Goal: Information Seeking & Learning: Compare options

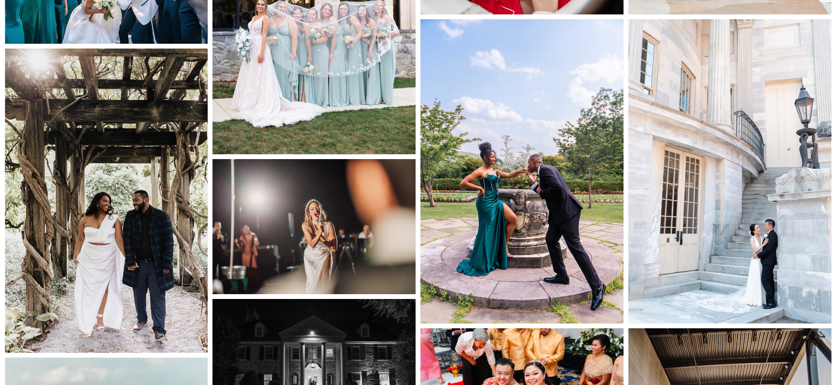
scroll to position [2664, 0]
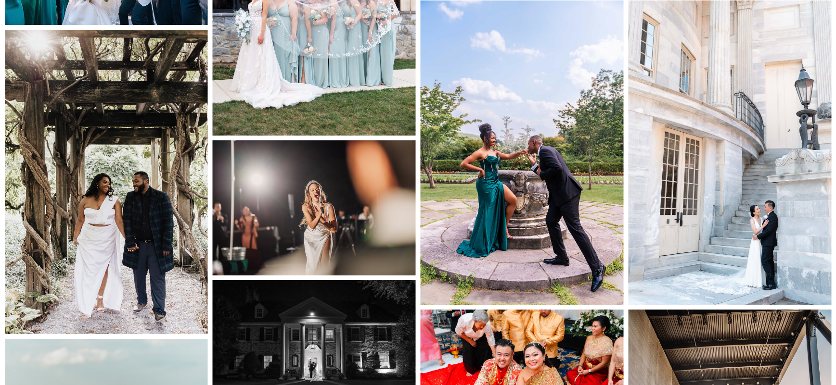
click at [482, 210] on img at bounding box center [521, 152] width 203 height 305
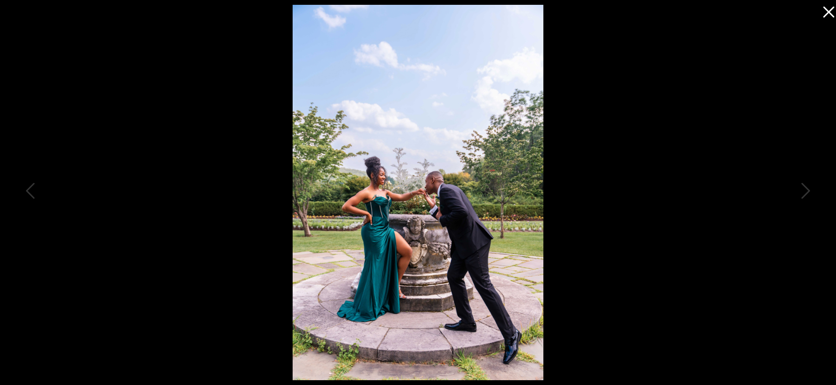
click at [829, 5] on icon at bounding box center [825, 9] width 19 height 19
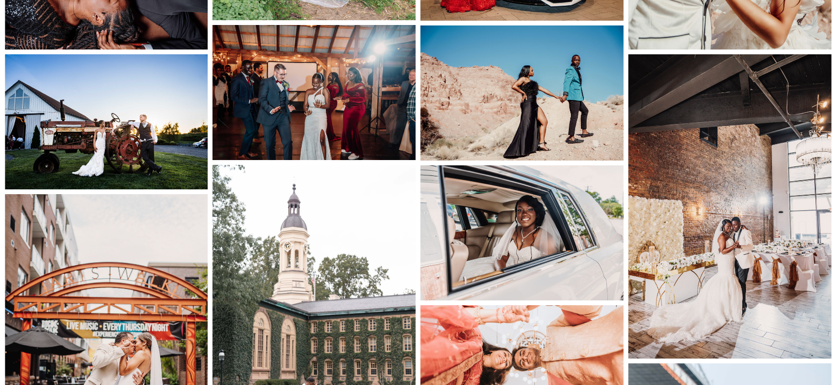
scroll to position [5032, 0]
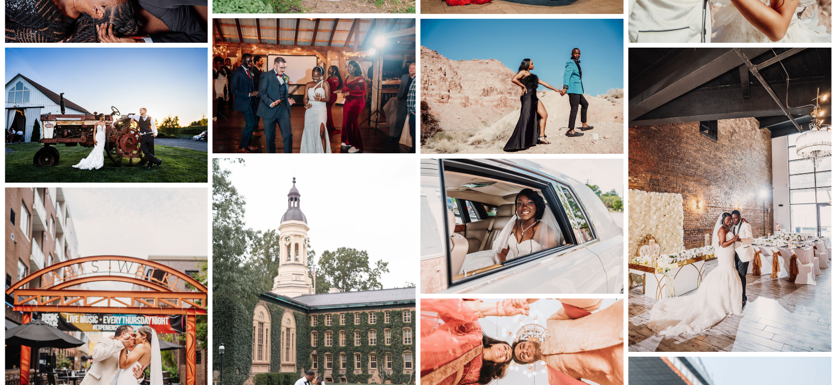
click at [533, 264] on img at bounding box center [521, 226] width 203 height 135
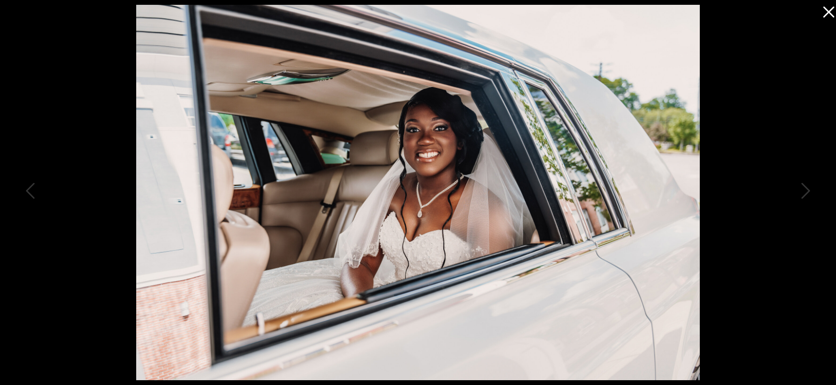
click at [819, 12] on icon at bounding box center [825, 9] width 19 height 19
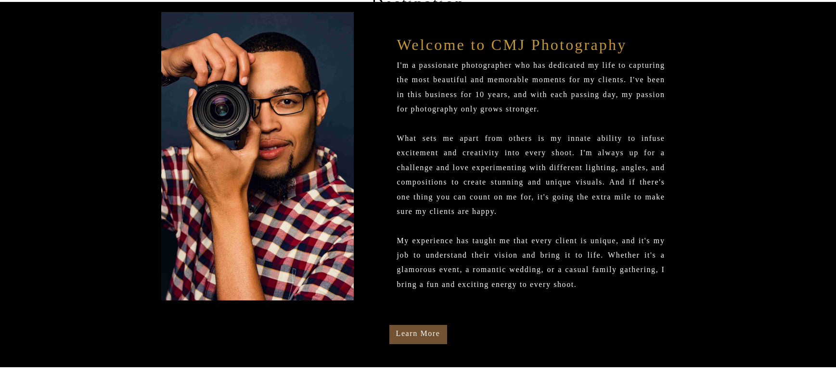
scroll to position [0, 0]
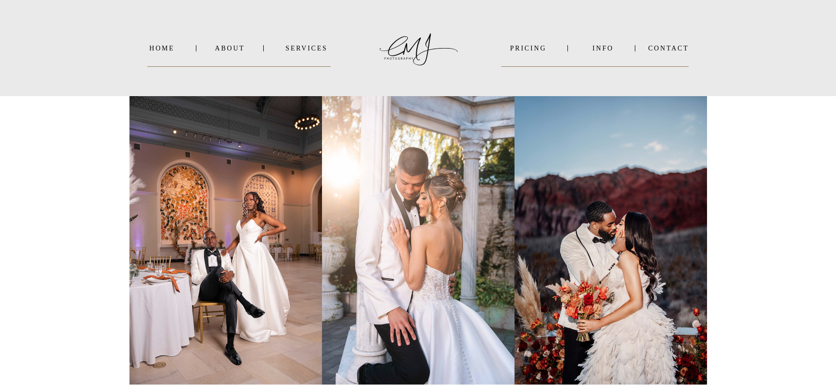
click at [301, 50] on nav "SERVICES" at bounding box center [306, 48] width 49 height 7
click at [533, 45] on nav "PRICING" at bounding box center [528, 48] width 54 height 7
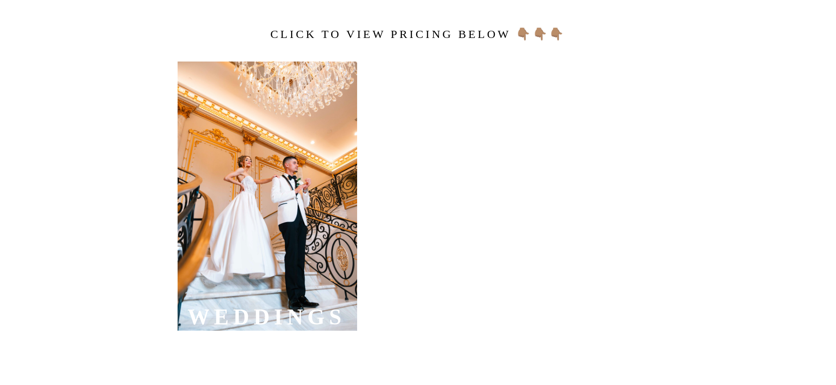
scroll to position [365, 0]
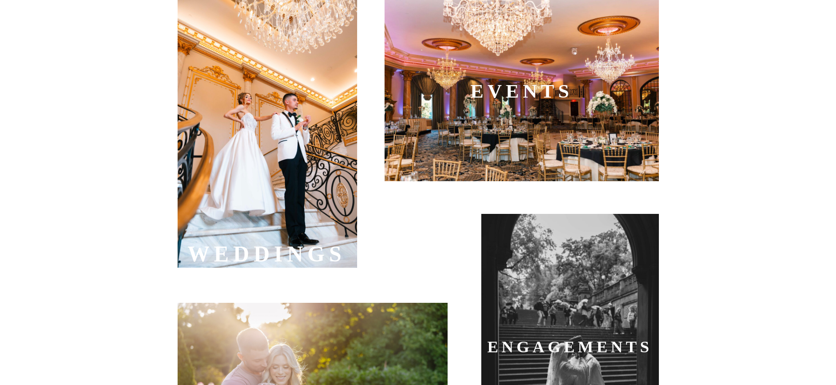
click at [302, 201] on div at bounding box center [267, 133] width 179 height 269
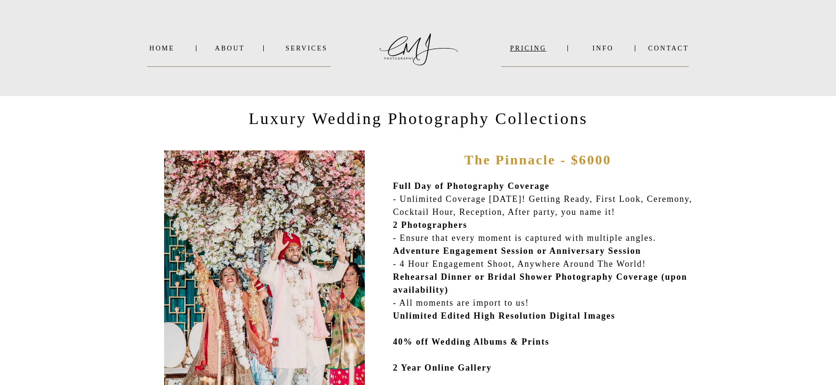
click at [509, 49] on nav "PRICING" at bounding box center [528, 48] width 54 height 7
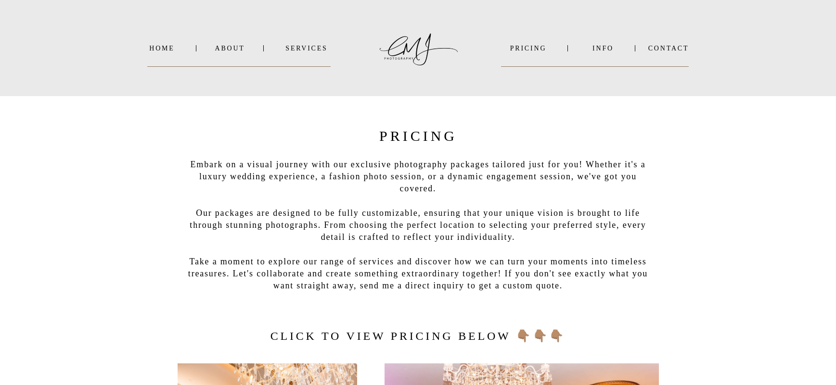
click at [287, 51] on nav "SERVICES" at bounding box center [306, 48] width 49 height 7
click at [531, 50] on nav "PRICING" at bounding box center [528, 48] width 54 height 7
click at [527, 48] on nav "PRICING" at bounding box center [528, 48] width 54 height 7
click at [598, 49] on nav "INFO" at bounding box center [603, 48] width 47 height 7
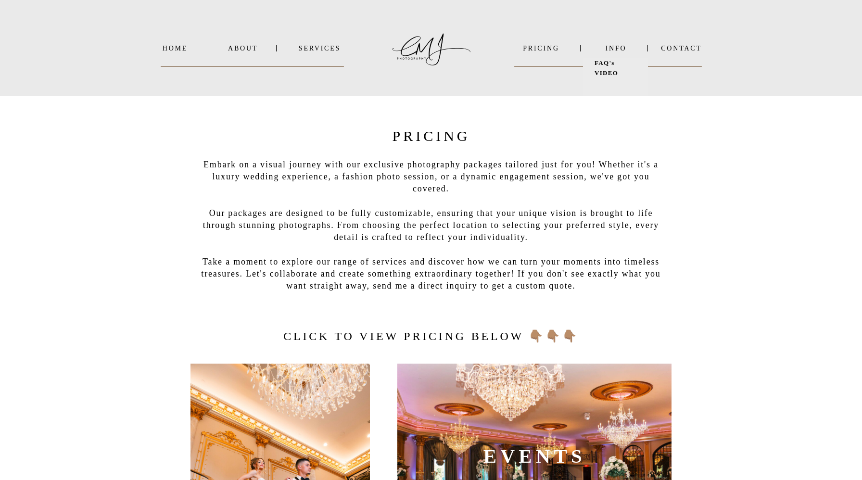
click at [609, 72] on b "VIDEO" at bounding box center [607, 72] width 24 height 7
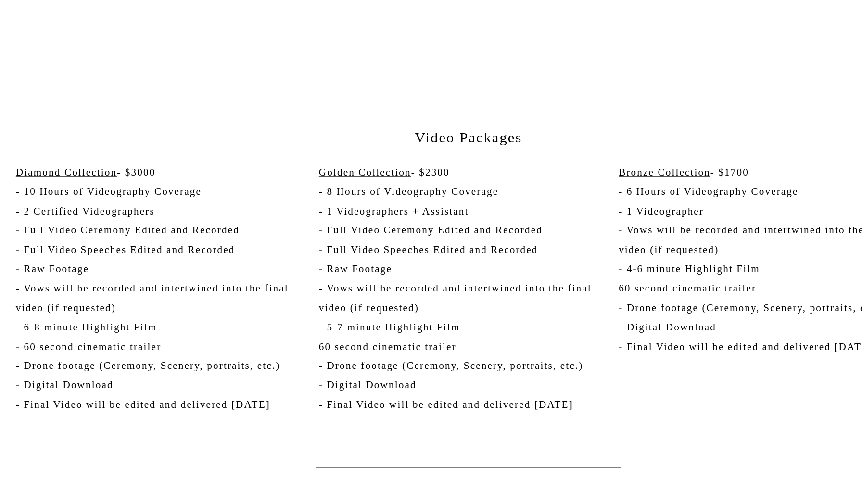
scroll to position [2639, 0]
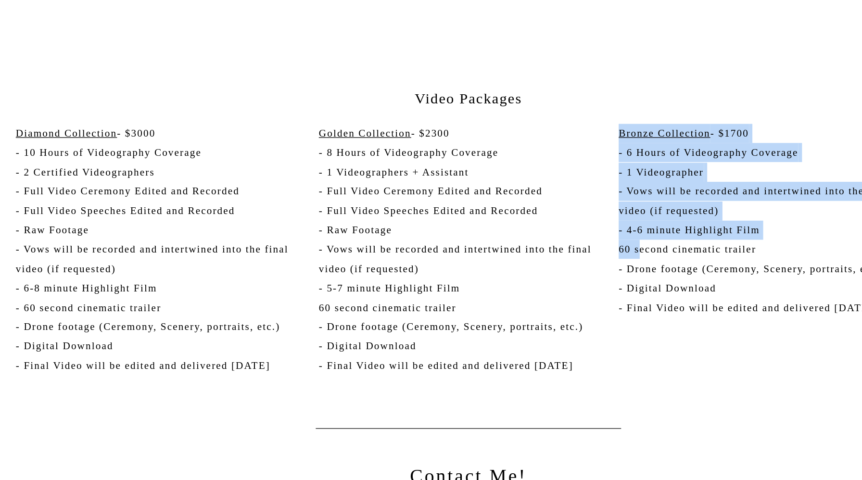
drag, startPoint x: 545, startPoint y: 218, endPoint x: 558, endPoint y: 309, distance: 92.3
click at [558, 309] on p "Bronze Collection - $1700 - 6 Hours of Videography Coverage - 1 Videographer - …" at bounding box center [658, 308] width 227 height 194
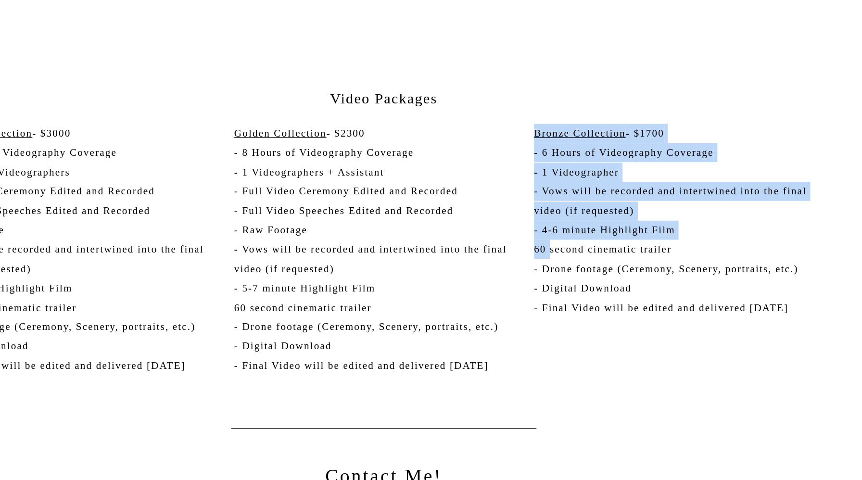
click at [646, 281] on p "Bronze Collection - $1700 - 6 Hours of Videography Coverage - 1 Videographer - …" at bounding box center [658, 308] width 227 height 194
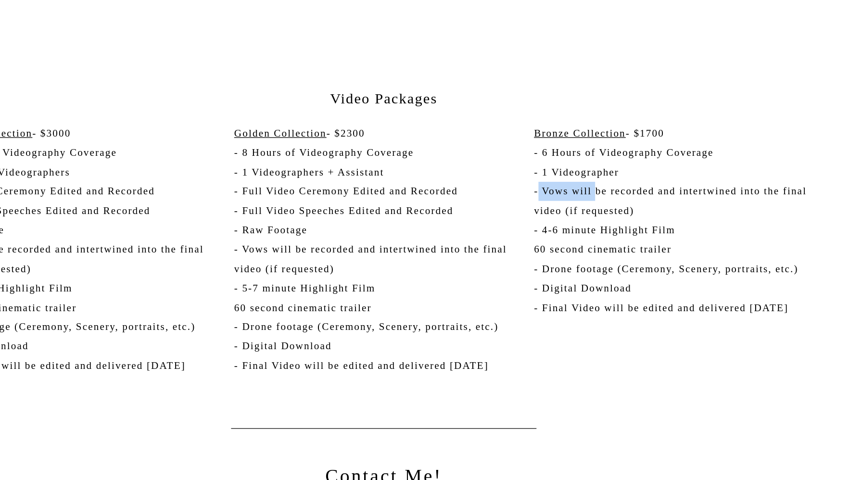
drag, startPoint x: 547, startPoint y: 255, endPoint x: 593, endPoint y: 266, distance: 47.1
click at [593, 267] on p "Bronze Collection - $1700 - 6 Hours of Videography Coverage - 1 Videographer - …" at bounding box center [658, 308] width 227 height 194
click at [593, 266] on p "Bronze Collection - $1700 - 6 Hours of Videography Coverage - 1 Videographer - …" at bounding box center [658, 308] width 227 height 194
click at [546, 258] on p "Bronze Collection - $1700 - 6 Hours of Videography Coverage - 1 Videographer - …" at bounding box center [658, 308] width 227 height 194
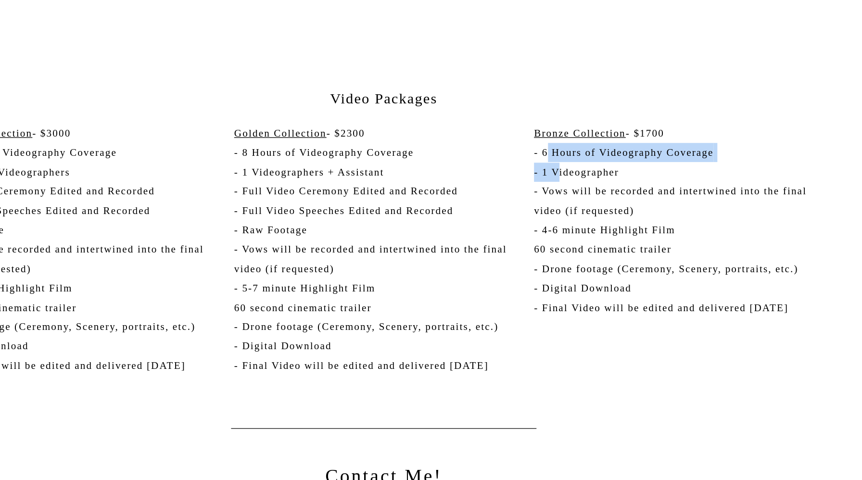
drag, startPoint x: 555, startPoint y: 239, endPoint x: 562, endPoint y: 243, distance: 8.0
click at [562, 243] on p "Bronze Collection - $1700 - 6 Hours of Videography Coverage - 1 Videographer - …" at bounding box center [658, 308] width 227 height 194
click at [553, 240] on p "Bronze Collection - $1700 - 6 Hours of Videography Coverage - 1 Videographer - …" at bounding box center [658, 308] width 227 height 194
click at [552, 236] on p "Bronze Collection - $1700 - 6 Hours of Videography Coverage - 1 Videographer - …" at bounding box center [658, 308] width 227 height 194
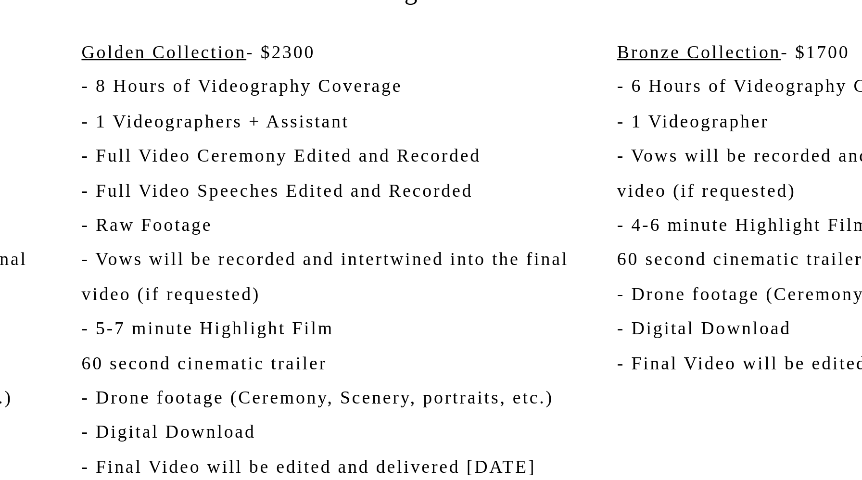
drag, startPoint x: 399, startPoint y: 274, endPoint x: 399, endPoint y: 281, distance: 7.2
click at [399, 281] on p "Golden Collection - $2300 - 8 Hours of Videography Coverage - 1 Videographers +…" at bounding box center [431, 308] width 227 height 194
drag, startPoint x: 367, startPoint y: 278, endPoint x: 390, endPoint y: 279, distance: 23.6
click at [390, 279] on p "Golden Collection - $2300 - 8 Hours of Videography Coverage - 1 Videographers +…" at bounding box center [431, 308] width 227 height 194
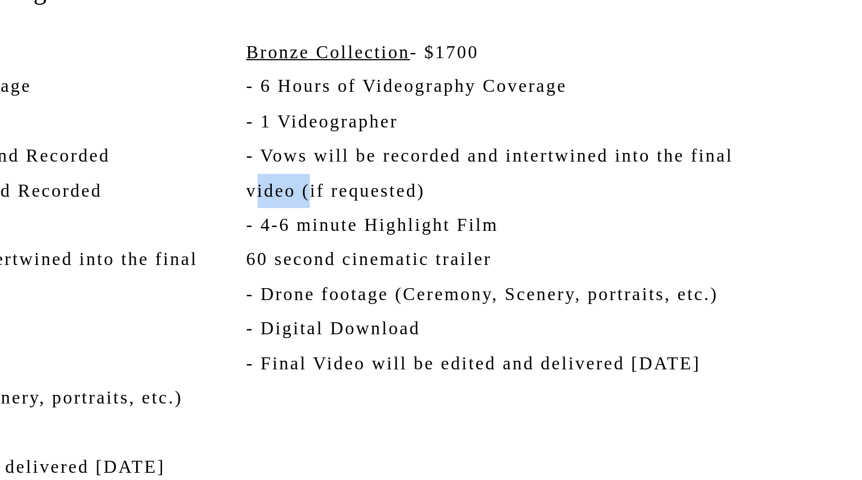
drag, startPoint x: 549, startPoint y: 278, endPoint x: 570, endPoint y: 278, distance: 21.2
click at [570, 278] on p "Bronze Collection - $1700 - 6 Hours of Videography Coverage - 1 Videographer - …" at bounding box center [658, 308] width 227 height 194
drag, startPoint x: 620, startPoint y: 236, endPoint x: 650, endPoint y: 236, distance: 30.3
click at [650, 236] on p "Bronze Collection - $1700 - 6 Hours of Videography Coverage - 1 Videographer - …" at bounding box center [658, 308] width 227 height 194
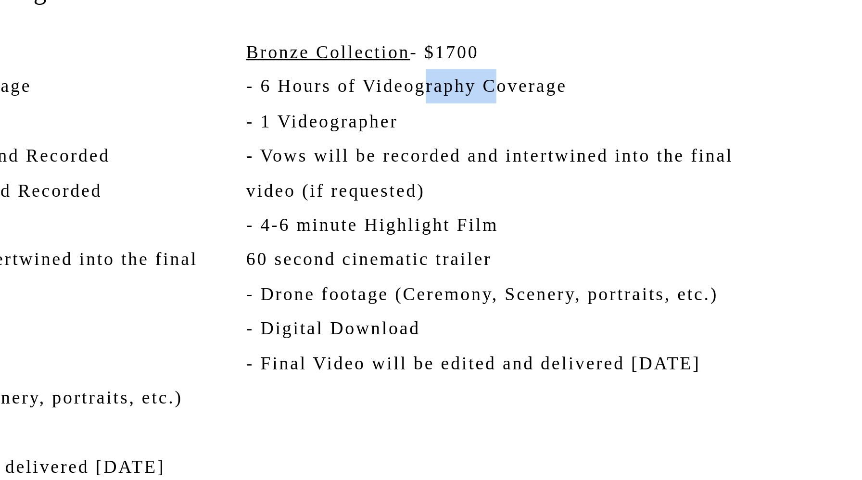
click at [650, 236] on p "Bronze Collection - $1700 - 6 Hours of Videography Coverage - 1 Videographer - …" at bounding box center [658, 308] width 227 height 194
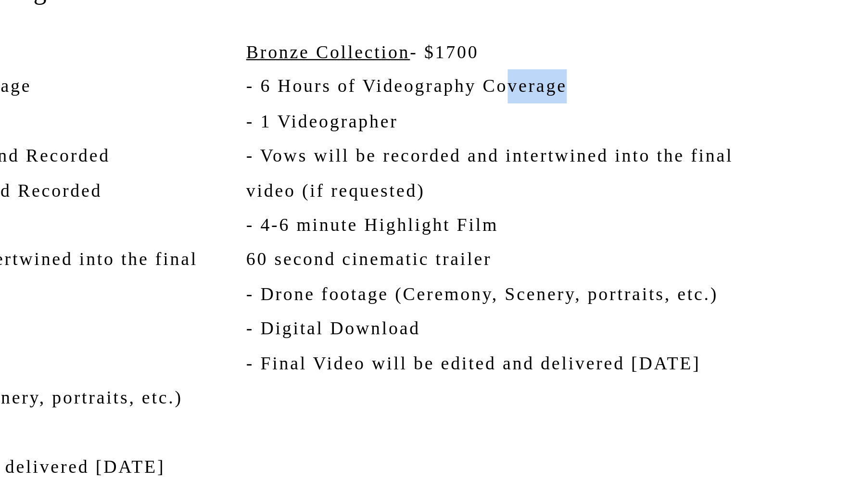
drag, startPoint x: 654, startPoint y: 235, endPoint x: 689, endPoint y: 234, distance: 35.1
click at [689, 234] on p "Bronze Collection - $1700 - 6 Hours of Videography Coverage - 1 Videographer - …" at bounding box center [658, 308] width 227 height 194
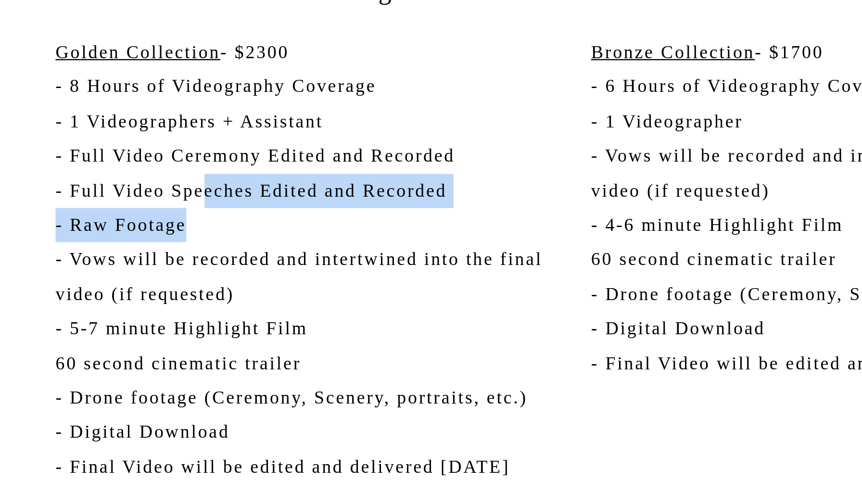
drag, startPoint x: 381, startPoint y: 279, endPoint x: 441, endPoint y: 284, distance: 59.9
click at [441, 284] on p "Golden Collection - $2300 - 8 Hours of Videography Coverage - 1 Videographers +…" at bounding box center [431, 308] width 227 height 194
click at [441, 278] on p "Golden Collection - $2300 - 8 Hours of Videography Coverage - 1 Videographers +…" at bounding box center [431, 308] width 227 height 194
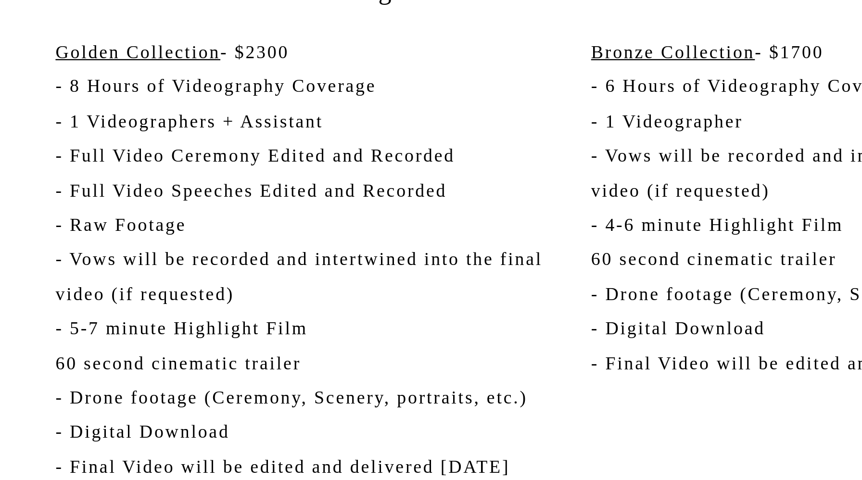
click at [433, 278] on p "Golden Collection - $2300 - 8 Hours of Videography Coverage - 1 Videographers +…" at bounding box center [431, 308] width 227 height 194
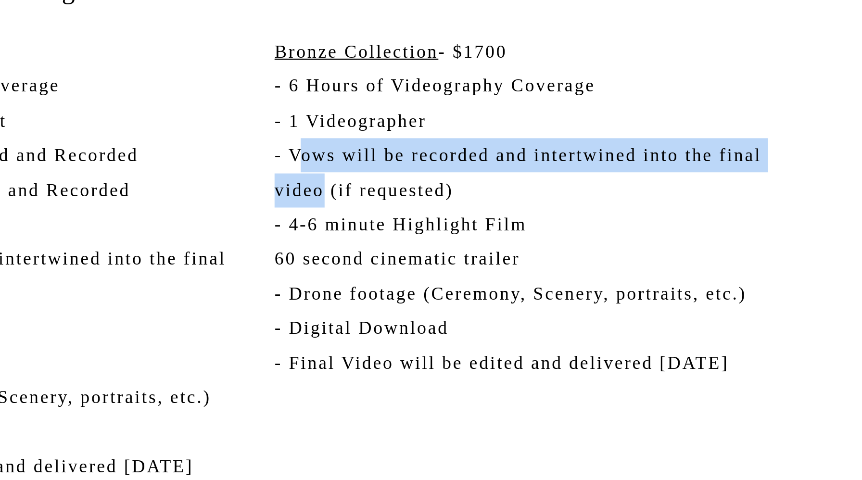
drag, startPoint x: 557, startPoint y: 259, endPoint x: 565, endPoint y: 272, distance: 15.5
click at [565, 272] on p "Bronze Collection - $1700 - 6 Hours of Videography Coverage - 1 Videographer - …" at bounding box center [658, 308] width 227 height 194
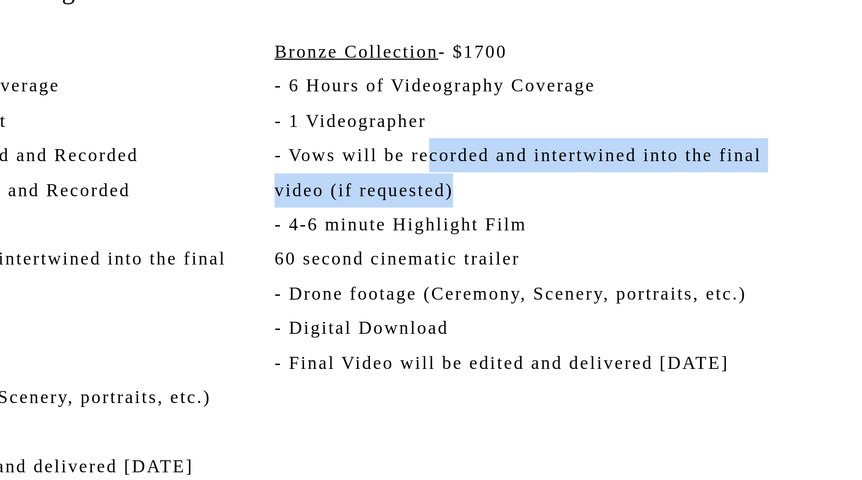
drag, startPoint x: 611, startPoint y: 264, endPoint x: 645, endPoint y: 271, distance: 34.3
click at [645, 271] on p "Bronze Collection - $1700 - 6 Hours of Videography Coverage - 1 Videographer - …" at bounding box center [658, 308] width 227 height 194
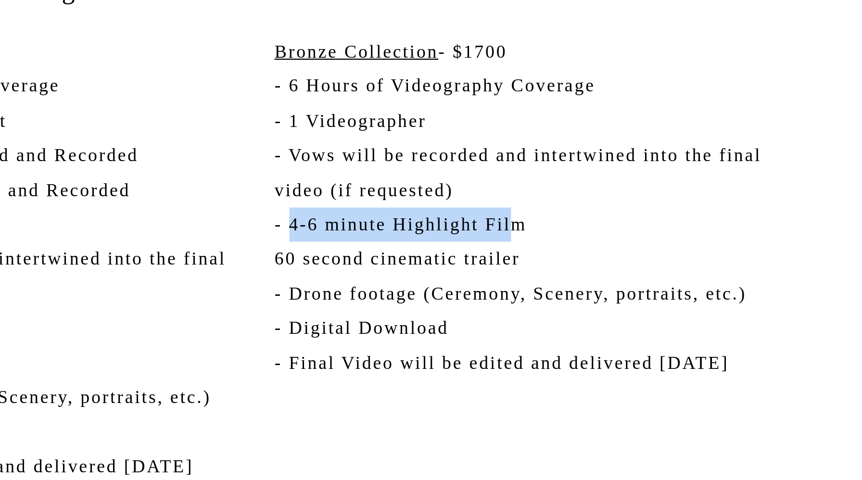
drag, startPoint x: 552, startPoint y: 292, endPoint x: 648, endPoint y: 294, distance: 95.7
click at [648, 294] on p "Bronze Collection - $1700 - 6 Hours of Videography Coverage - 1 Videographer - …" at bounding box center [658, 308] width 227 height 194
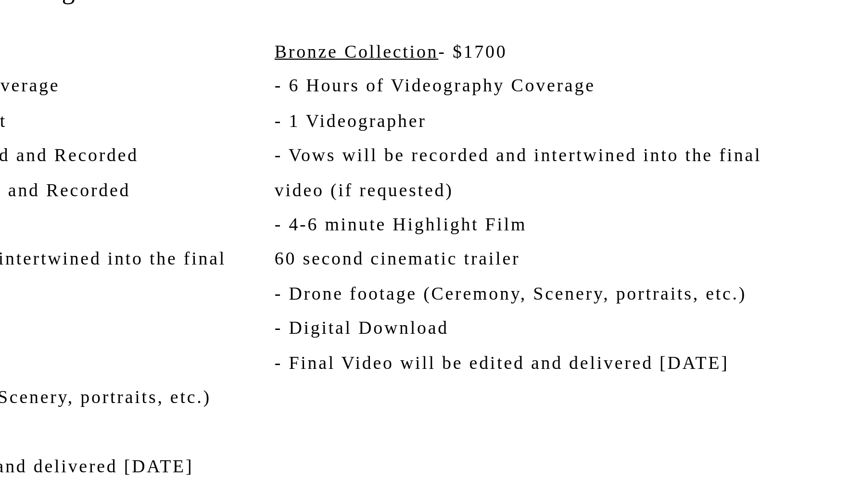
click at [620, 275] on p "Bronze Collection - $1700 - 6 Hours of Videography Coverage - 1 Videographer - …" at bounding box center [658, 308] width 227 height 194
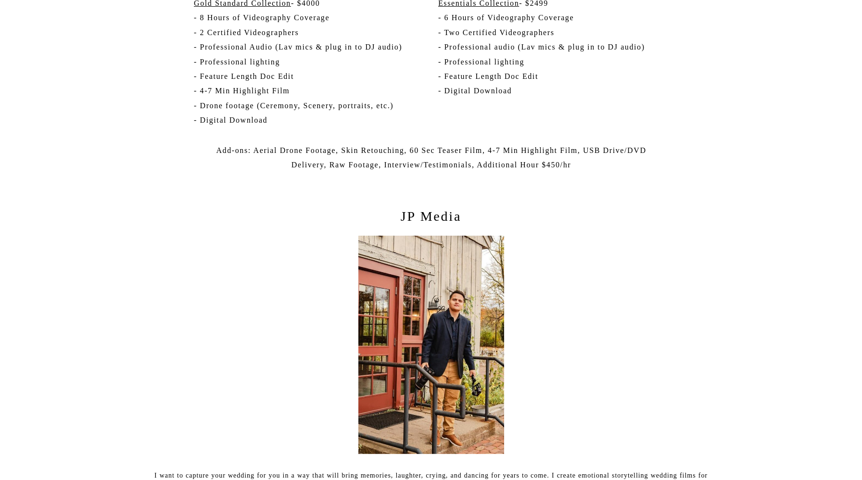
scroll to position [1903, 0]
click at [416, 222] on p "JP Media" at bounding box center [431, 219] width 124 height 24
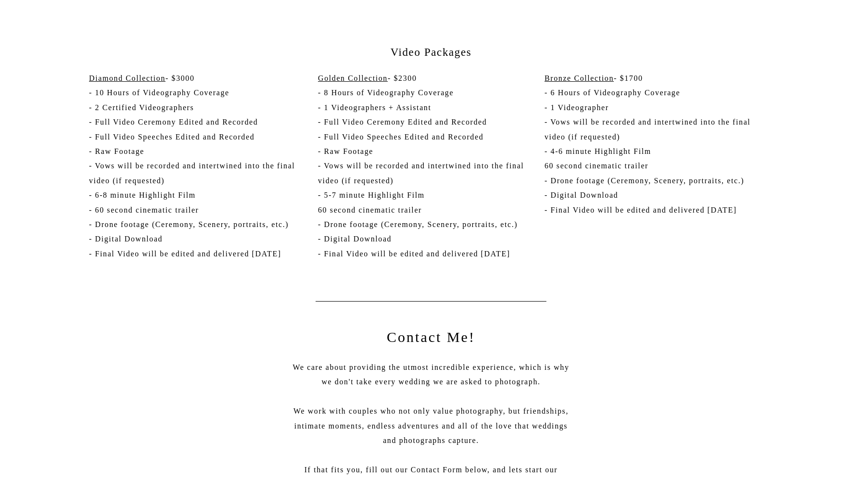
scroll to position [2779, 0]
click at [564, 262] on p "Bronze Collection - $1700 - 6 Hours of Videography Coverage - 1 Videographer - …" at bounding box center [658, 168] width 227 height 194
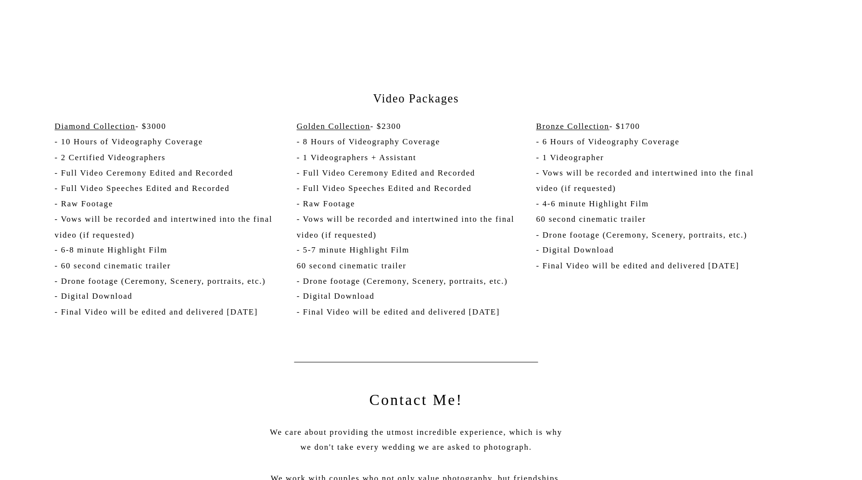
scroll to position [2720, 0]
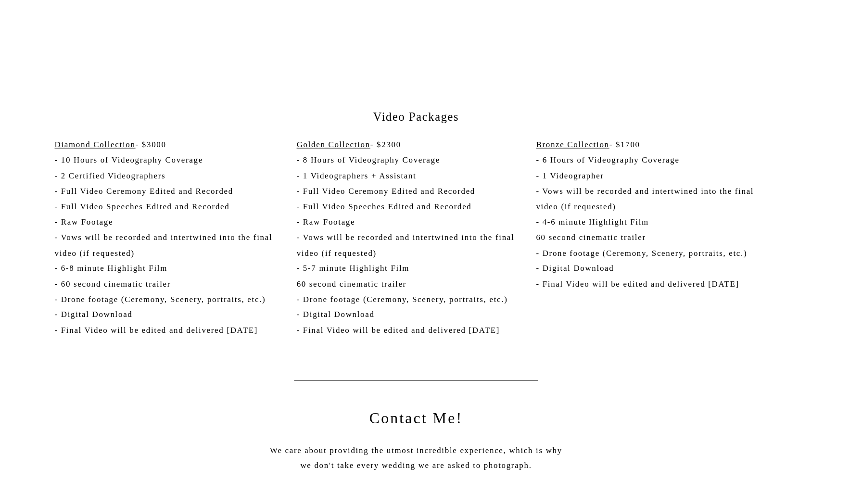
drag, startPoint x: 544, startPoint y: 207, endPoint x: 593, endPoint y: 208, distance: 48.6
click at [593, 208] on p "Bronze Collection - $1700 - 6 Hours of Videography Coverage - 1 Videographer - …" at bounding box center [658, 227] width 227 height 194
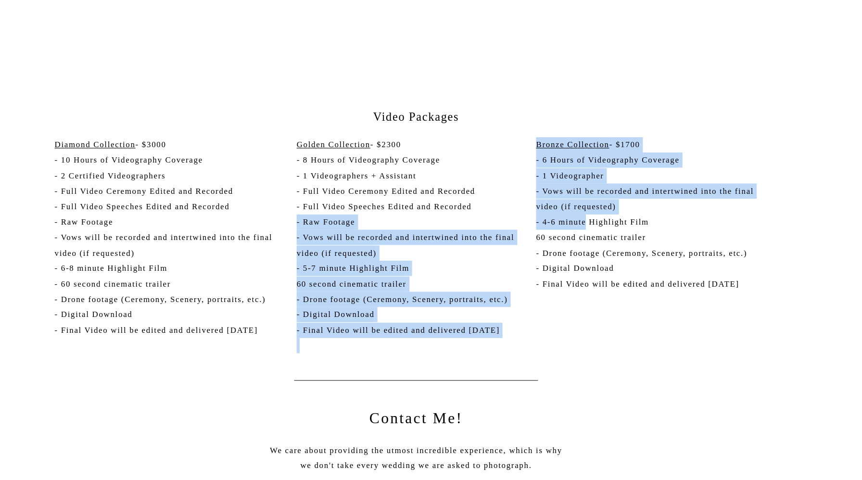
drag, startPoint x: 591, startPoint y: 211, endPoint x: 533, endPoint y: 211, distance: 58.7
click at [559, 208] on p "Bronze Collection - $1700 - 6 Hours of Videography Coverage - 1 Videographer - …" at bounding box center [658, 227] width 227 height 194
drag, startPoint x: 544, startPoint y: 209, endPoint x: 578, endPoint y: 211, distance: 34.2
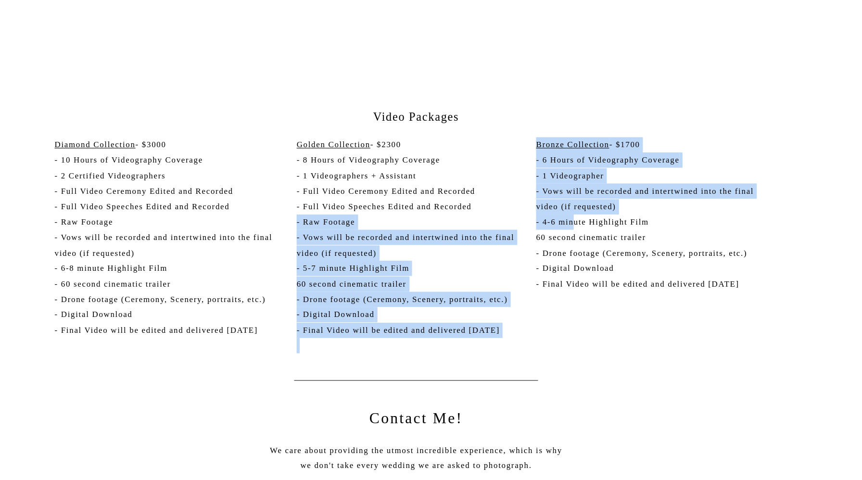
click at [578, 211] on p "Bronze Collection - $1700 - 6 Hours of Videography Coverage - 1 Videographer - …" at bounding box center [658, 227] width 227 height 194
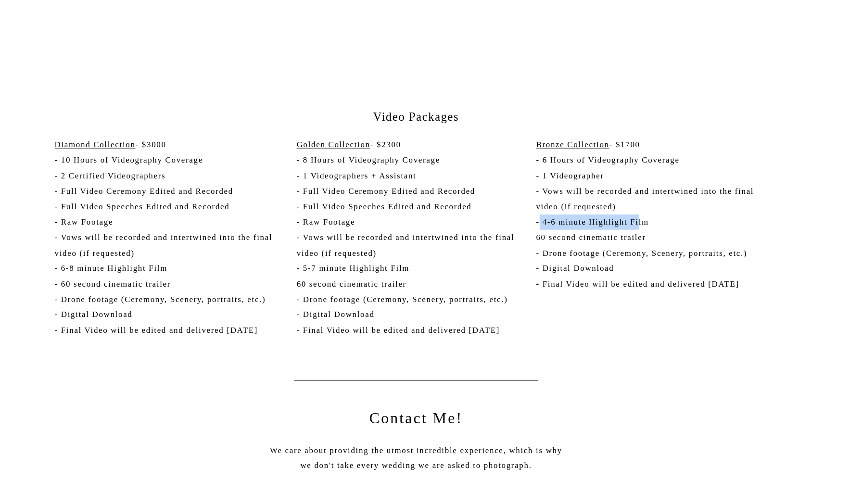
drag, startPoint x: 642, startPoint y: 209, endPoint x: 549, endPoint y: 211, distance: 92.9
click at [549, 211] on p "Bronze Collection - $1700 - 6 Hours of Videography Coverage - 1 Videographer - …" at bounding box center [658, 227] width 227 height 194
drag, startPoint x: 575, startPoint y: 236, endPoint x: 610, endPoint y: 231, distance: 35.9
click at [610, 231] on p "Bronze Collection - $1700 - 6 Hours of Videography Coverage - 1 Videographer - …" at bounding box center [658, 227] width 227 height 194
click at [613, 225] on p "Bronze Collection - $1700 - 6 Hours of Videography Coverage - 1 Videographer - …" at bounding box center [658, 227] width 227 height 194
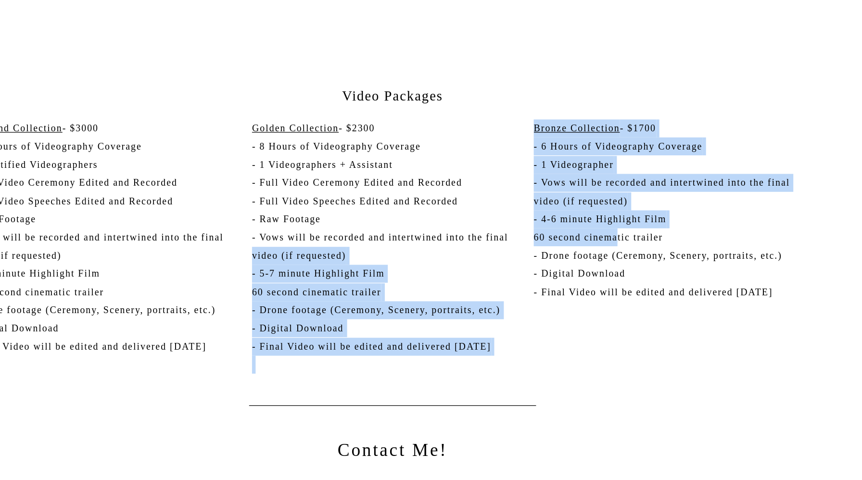
drag, startPoint x: 540, startPoint y: 224, endPoint x: 612, endPoint y: 228, distance: 72.3
click at [612, 228] on p "Bronze Collection - $1700 - 6 Hours of Videography Coverage - 1 Videographer - …" at bounding box center [658, 227] width 227 height 194
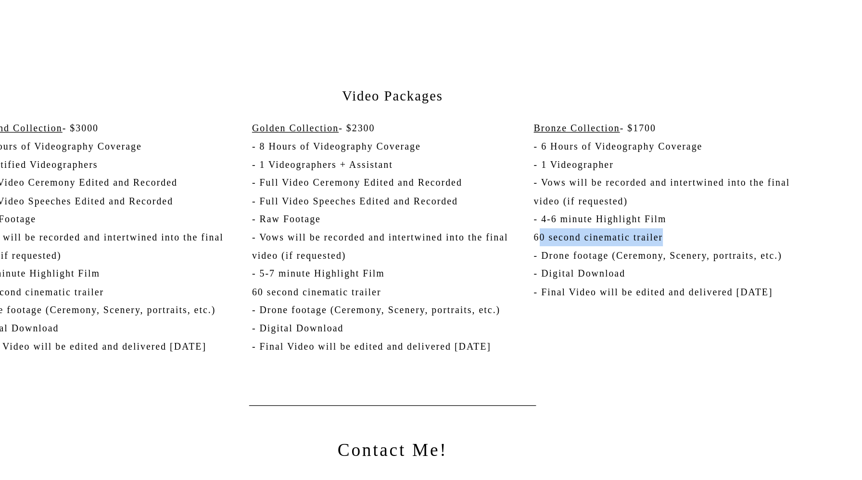
drag, startPoint x: 649, startPoint y: 228, endPoint x: 549, endPoint y: 220, distance: 100.4
click at [549, 220] on p "Bronze Collection - $1700 - 6 Hours of Videography Coverage - 1 Videographer - …" at bounding box center [658, 227] width 227 height 194
